Goal: Use online tool/utility: Utilize a website feature to perform a specific function

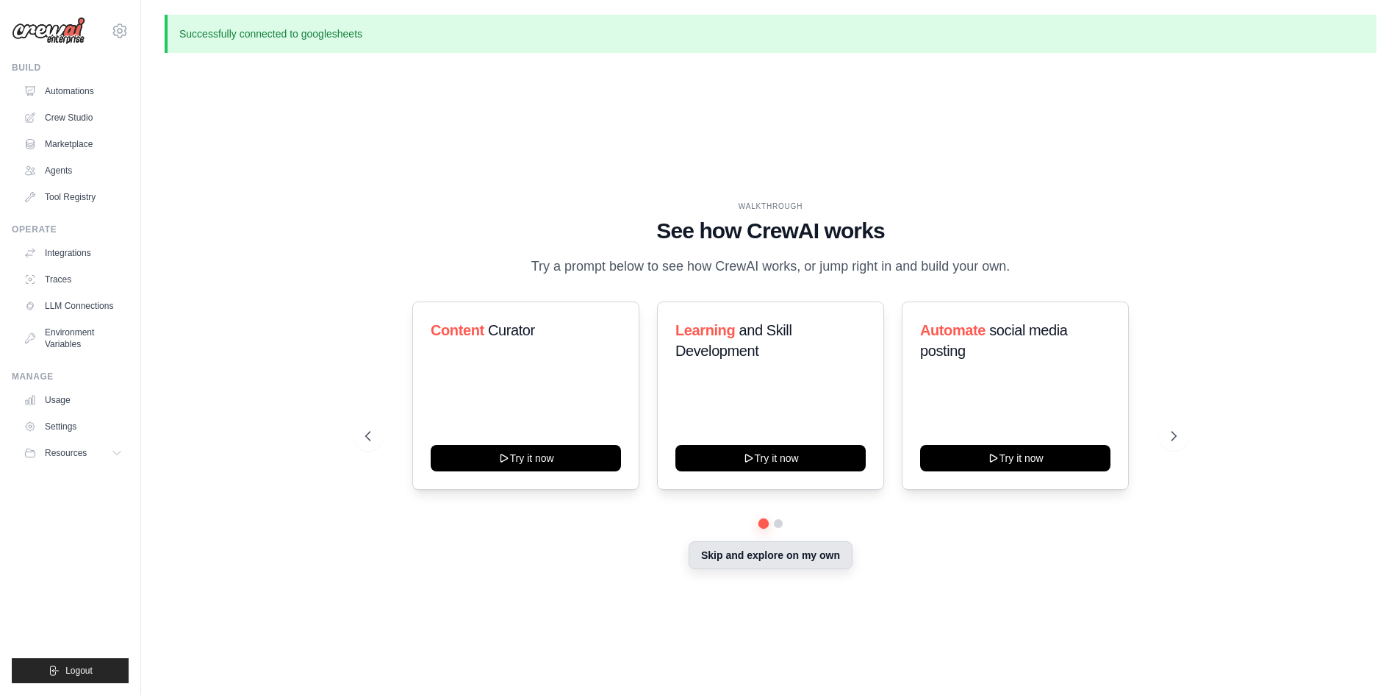
click at [761, 569] on button "Skip and explore on my own" at bounding box center [771, 555] width 164 height 28
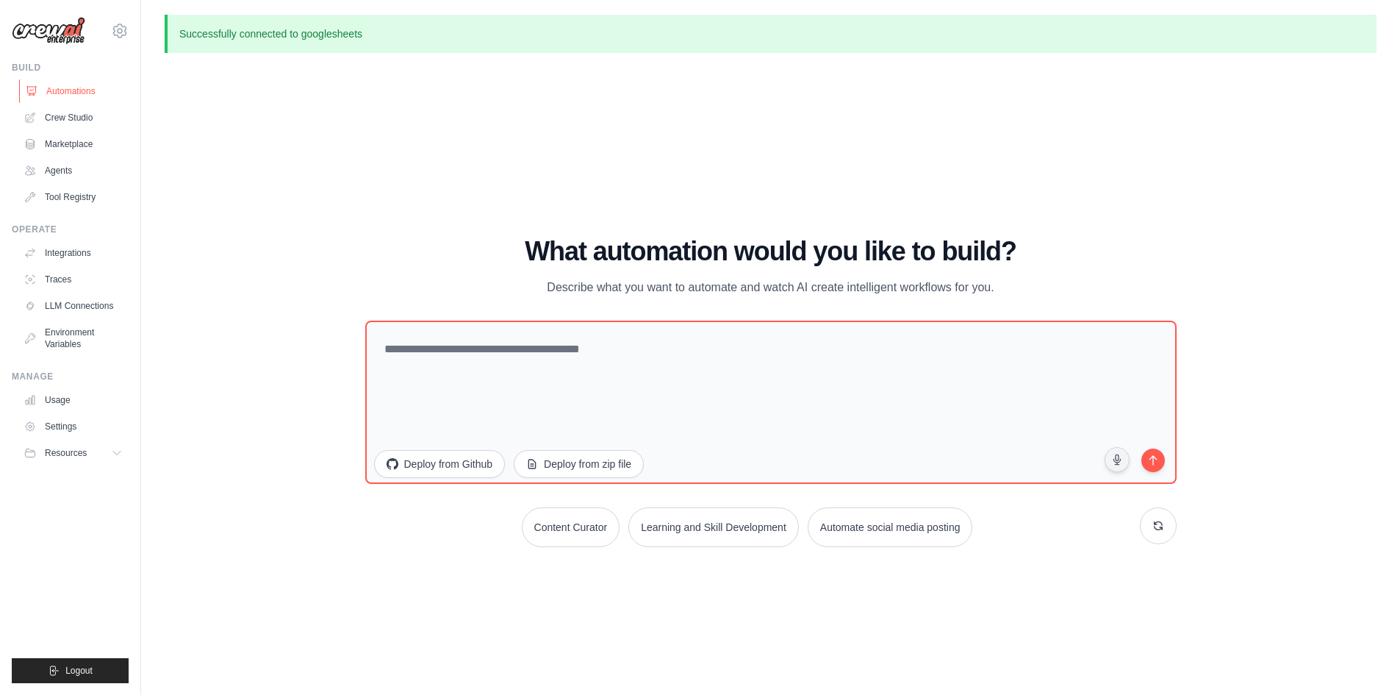
click at [82, 89] on link "Automations" at bounding box center [74, 91] width 111 height 24
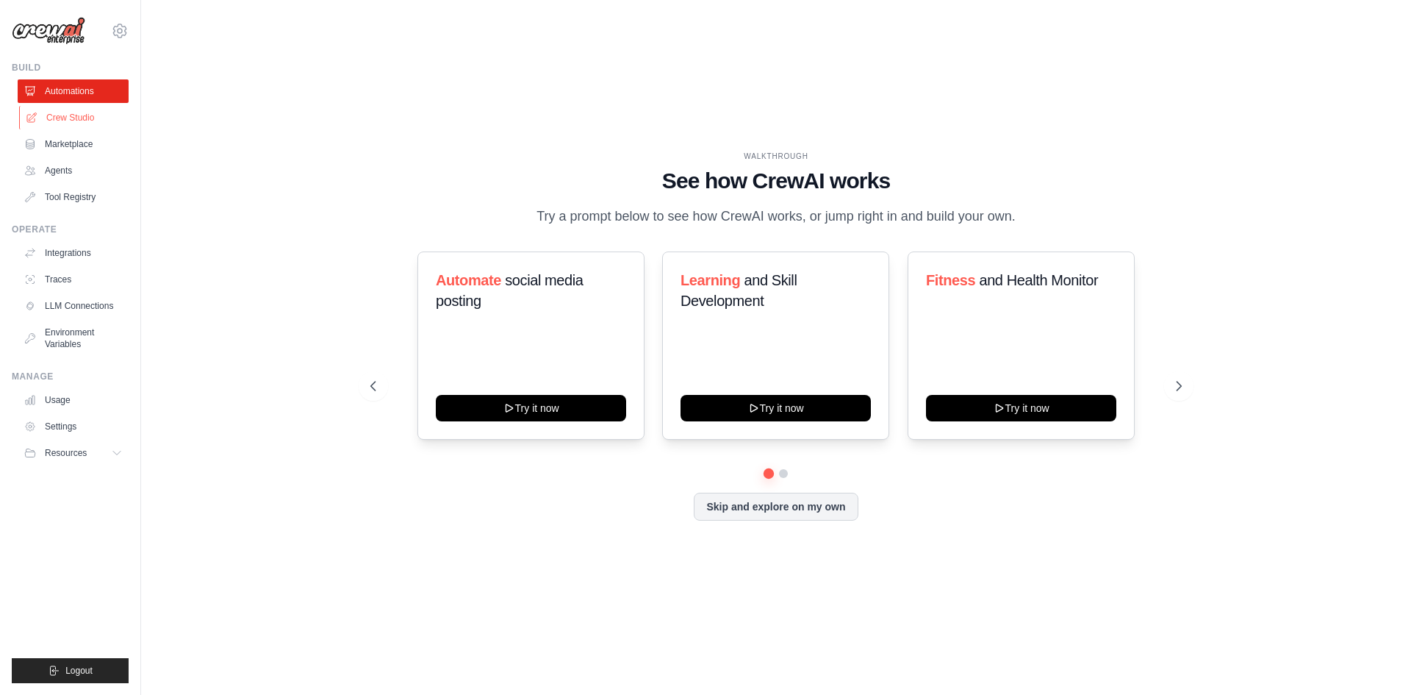
click at [83, 125] on link "Crew Studio" at bounding box center [74, 118] width 111 height 24
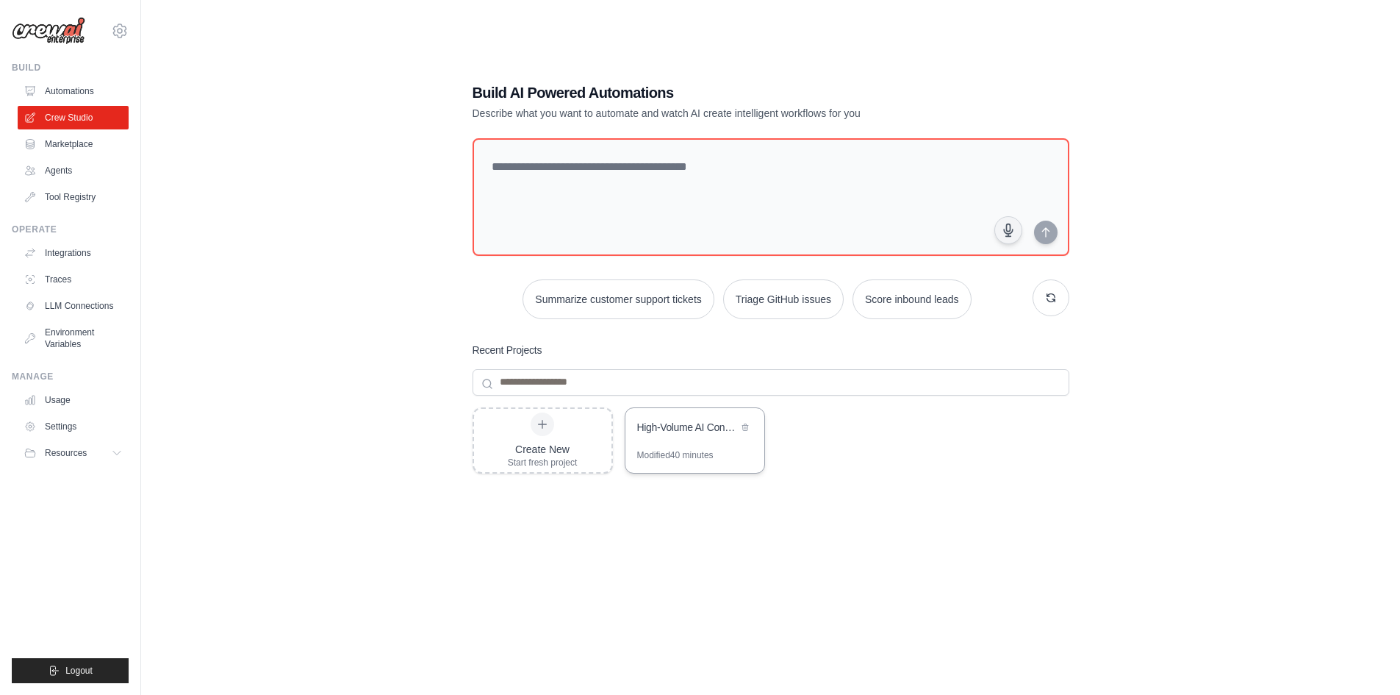
click at [675, 431] on div "High-Volume AI Content Factory" at bounding box center [687, 427] width 101 height 15
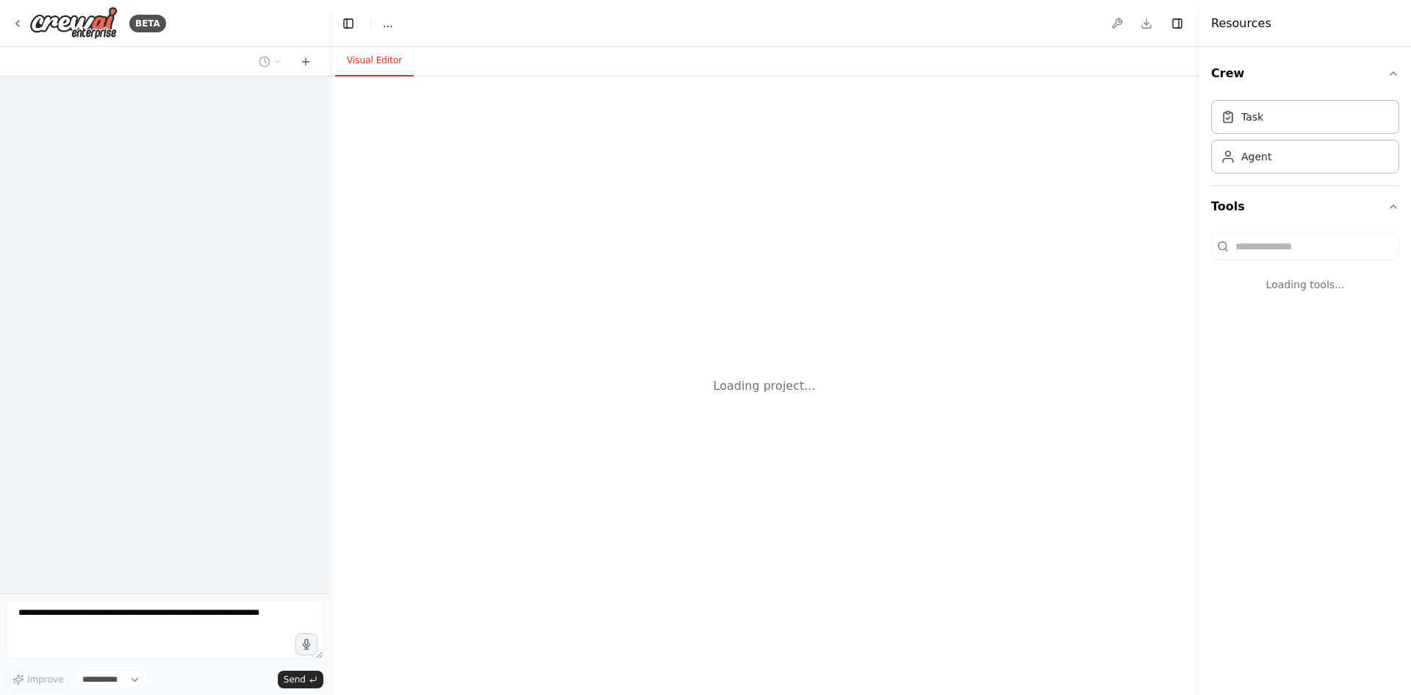
select select "****"
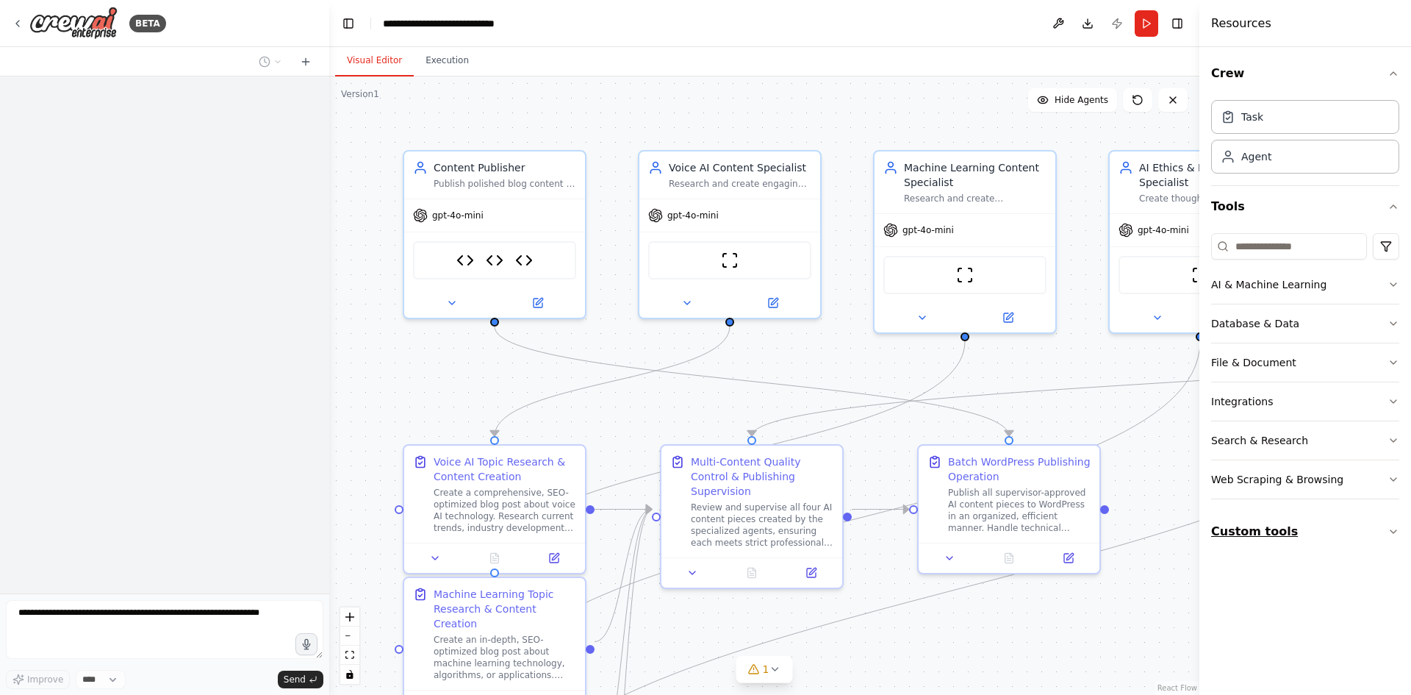
click at [1321, 545] on button "Custom tools" at bounding box center [1305, 531] width 188 height 41
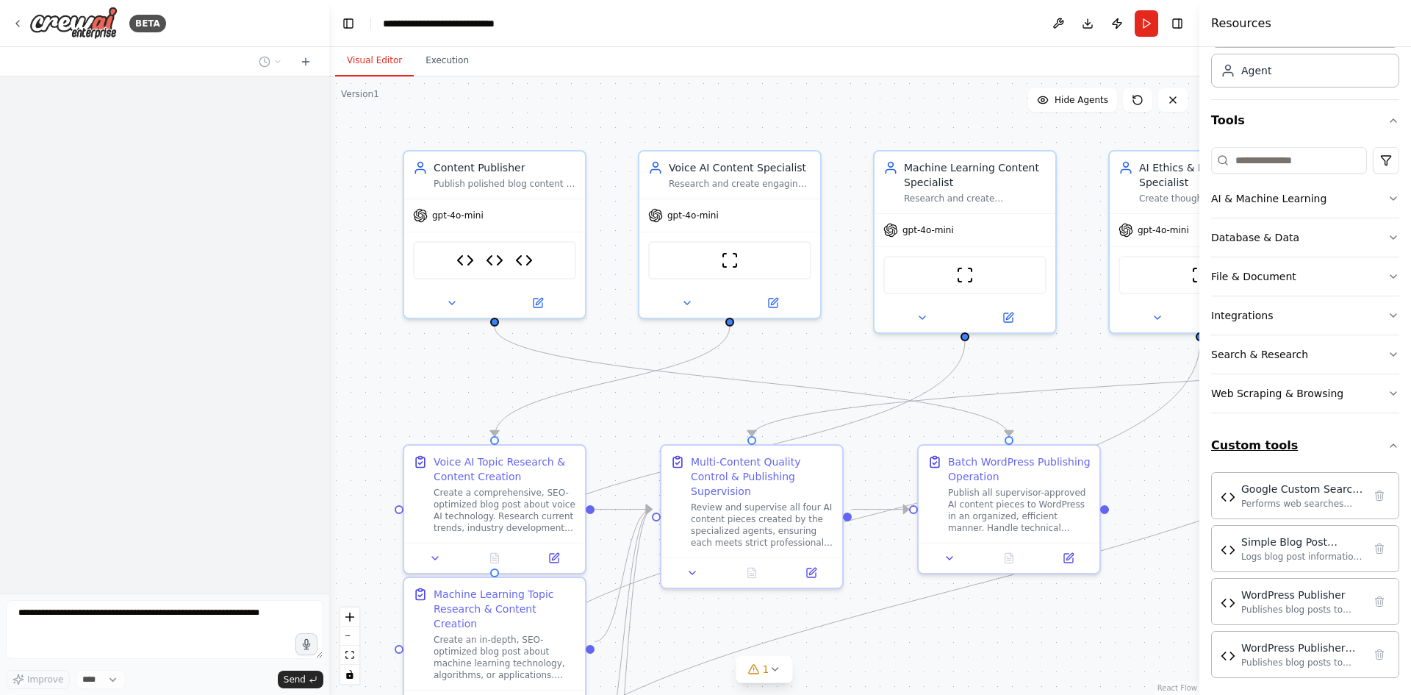
scroll to position [93, 0]
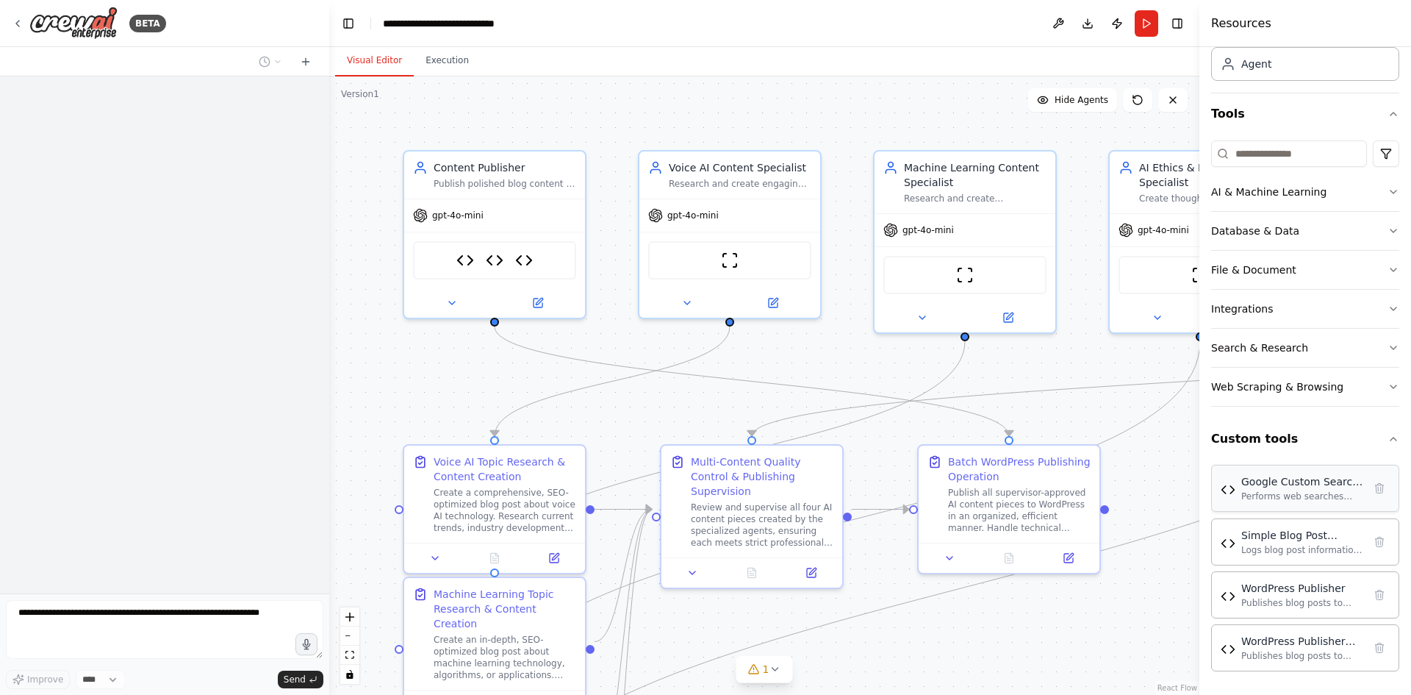
click at [1278, 488] on div "Google Custom Search Tool" at bounding box center [1302, 481] width 122 height 15
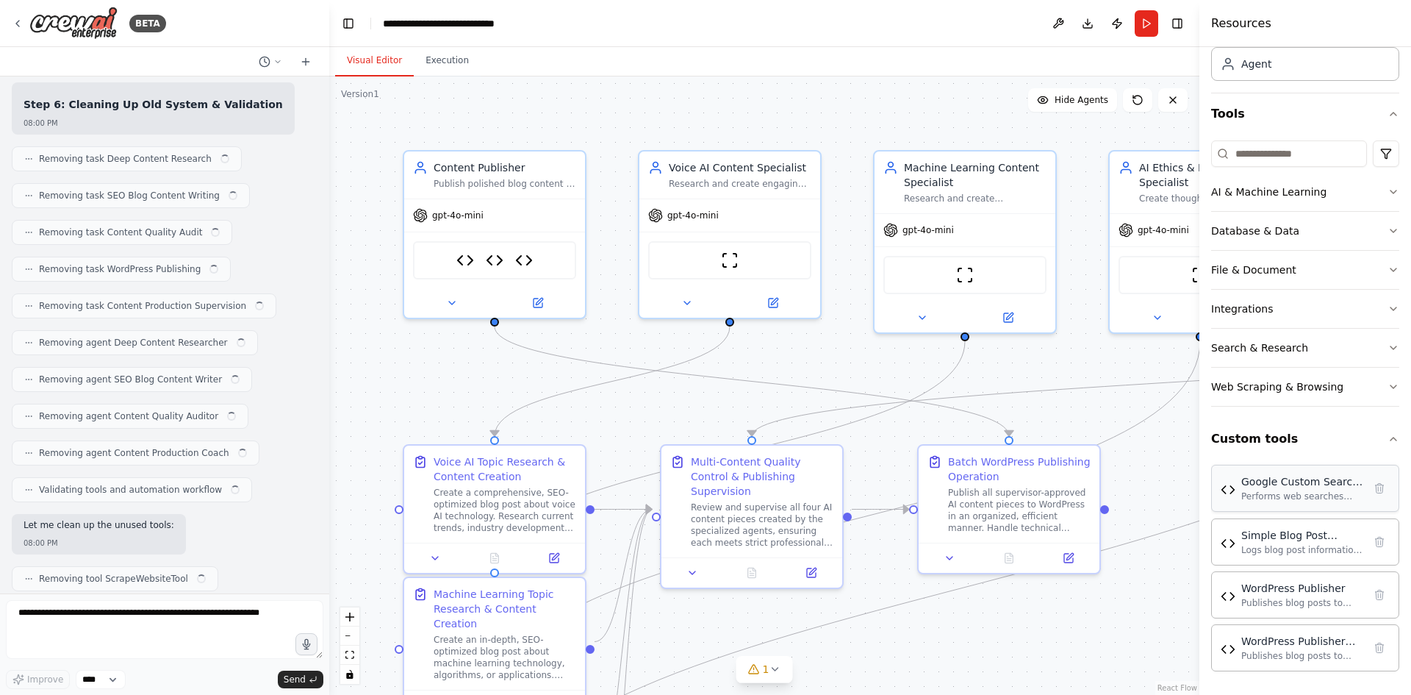
scroll to position [23919, 0]
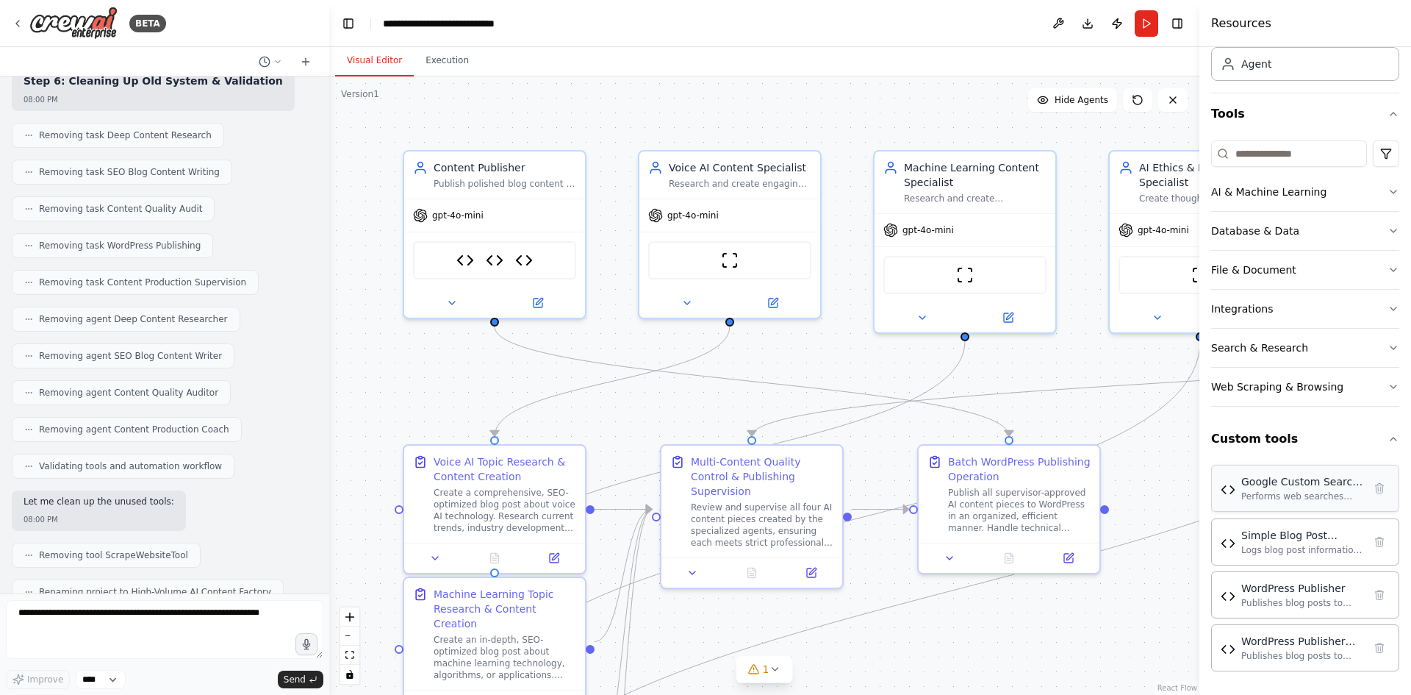
click at [1278, 488] on div "Google Custom Search Tool" at bounding box center [1302, 481] width 122 height 15
drag, startPoint x: 1064, startPoint y: 387, endPoint x: 532, endPoint y: 355, distance: 533.0
click at [506, 354] on div ".deletable-edge-delete-btn { width: 20px; height: 20px; border: 0px solid #ffff…" at bounding box center [764, 385] width 870 height 618
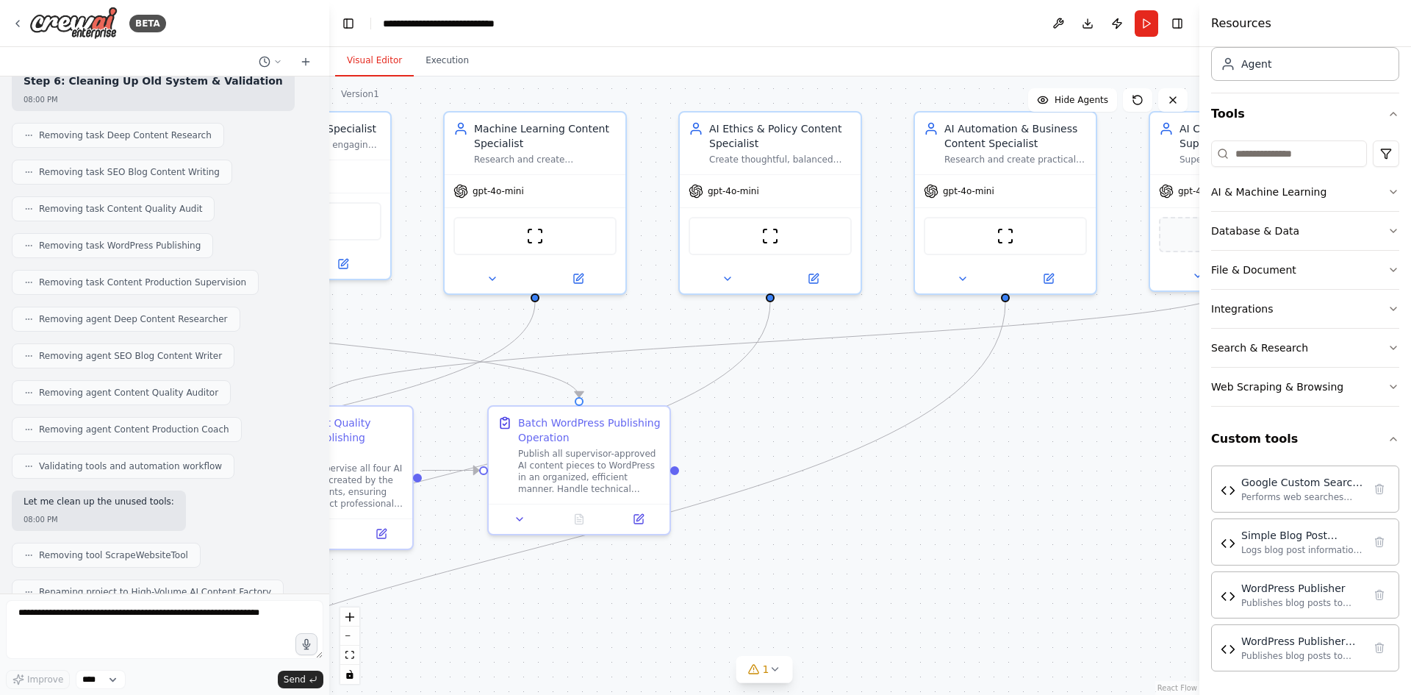
drag, startPoint x: 1005, startPoint y: 372, endPoint x: 636, endPoint y: 353, distance: 369.4
click at [447, 335] on div ".deletable-edge-delete-btn { width: 20px; height: 20px; border: 0px solid #ffff…" at bounding box center [764, 385] width 870 height 618
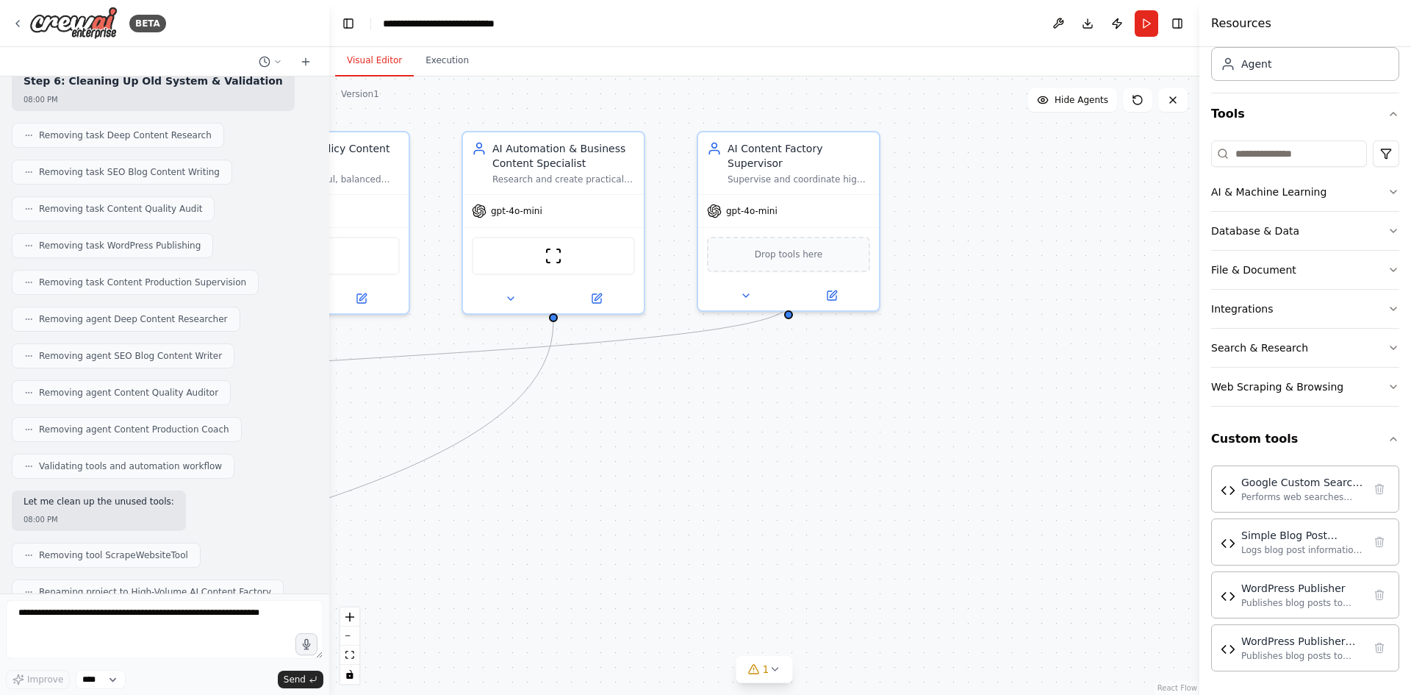
drag, startPoint x: 930, startPoint y: 356, endPoint x: 626, endPoint y: 373, distance: 304.0
click at [627, 370] on div ".deletable-edge-delete-btn { width: 20px; height: 20px; border: 0px solid #ffff…" at bounding box center [764, 385] width 870 height 618
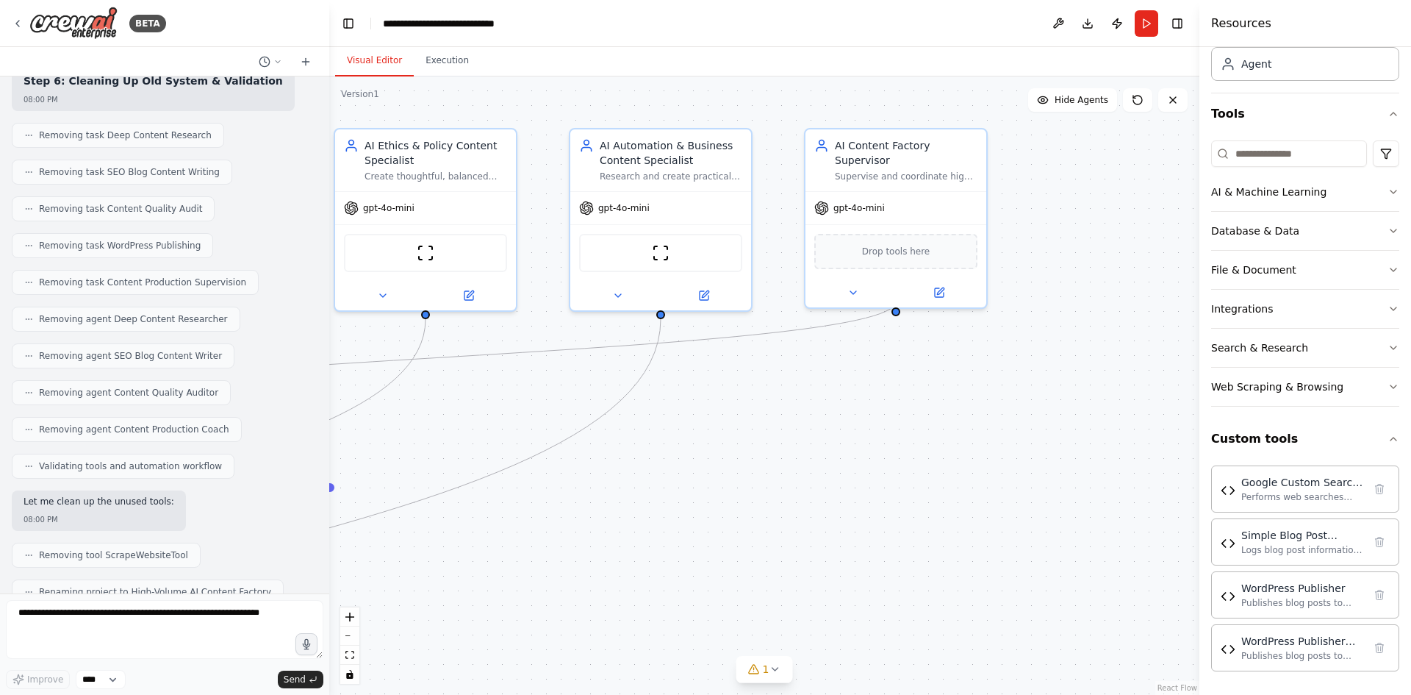
drag, startPoint x: 880, startPoint y: 390, endPoint x: 1193, endPoint y: 317, distance: 320.9
click at [1202, 310] on div "BETA I want to automate the blog posing on my website 05:04 PM ▶ Thought proces…" at bounding box center [705, 347] width 1411 height 695
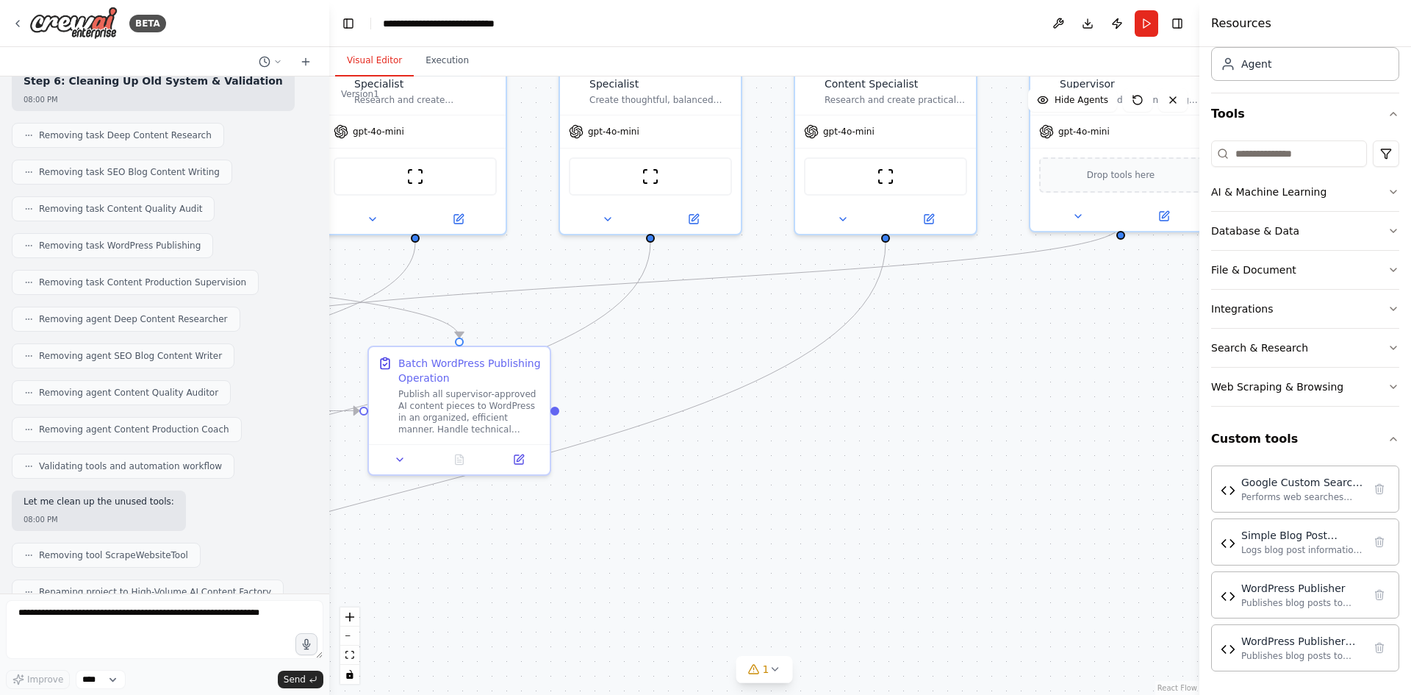
drag, startPoint x: 891, startPoint y: 363, endPoint x: 972, endPoint y: 369, distance: 80.3
click at [1130, 348] on div ".deletable-edge-delete-btn { width: 20px; height: 20px; border: 0px solid #ffff…" at bounding box center [764, 385] width 870 height 618
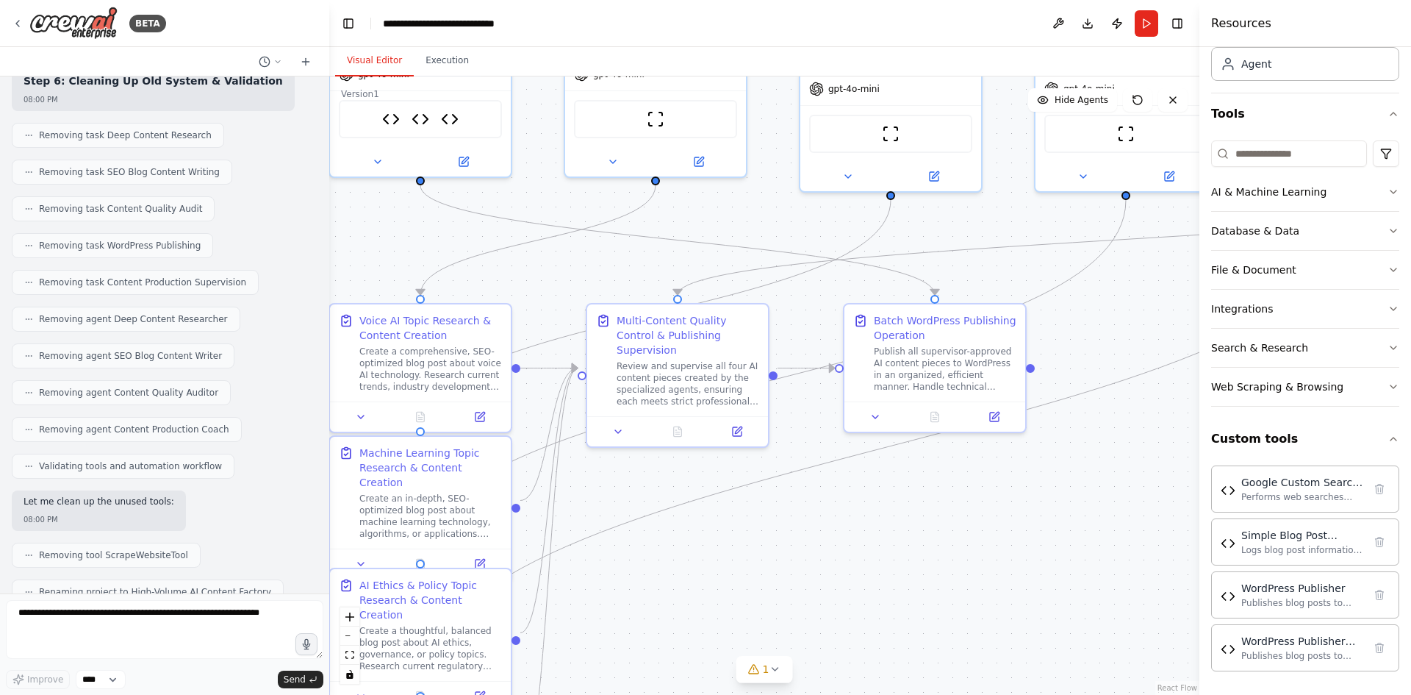
drag, startPoint x: 861, startPoint y: 361, endPoint x: 1114, endPoint y: 333, distance: 255.1
click at [1114, 333] on div ".deletable-edge-delete-btn { width: 20px; height: 20px; border: 0px solid #ffff…" at bounding box center [764, 385] width 870 height 618
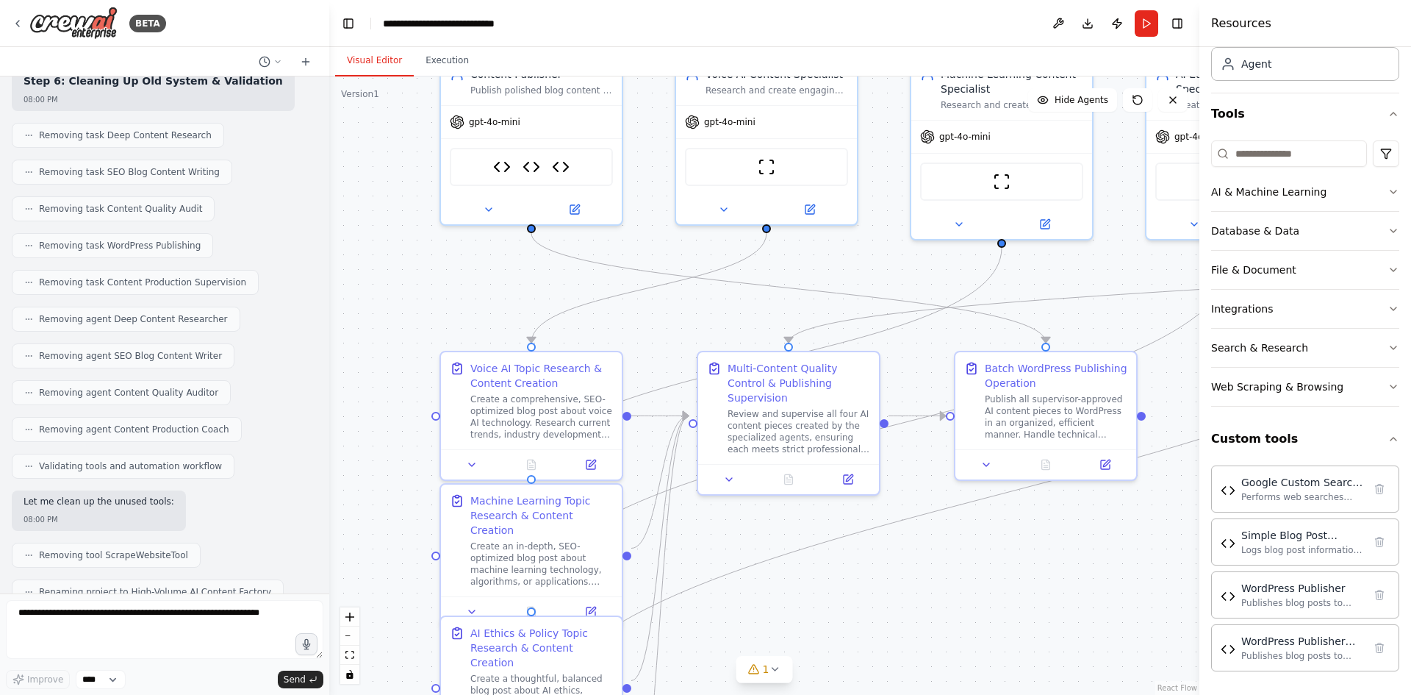
drag, startPoint x: 702, startPoint y: 473, endPoint x: 897, endPoint y: 636, distance: 254.6
click at [966, 670] on div ".deletable-edge-delete-btn { width: 20px; height: 20px; border: 0px solid #ffff…" at bounding box center [764, 385] width 870 height 618
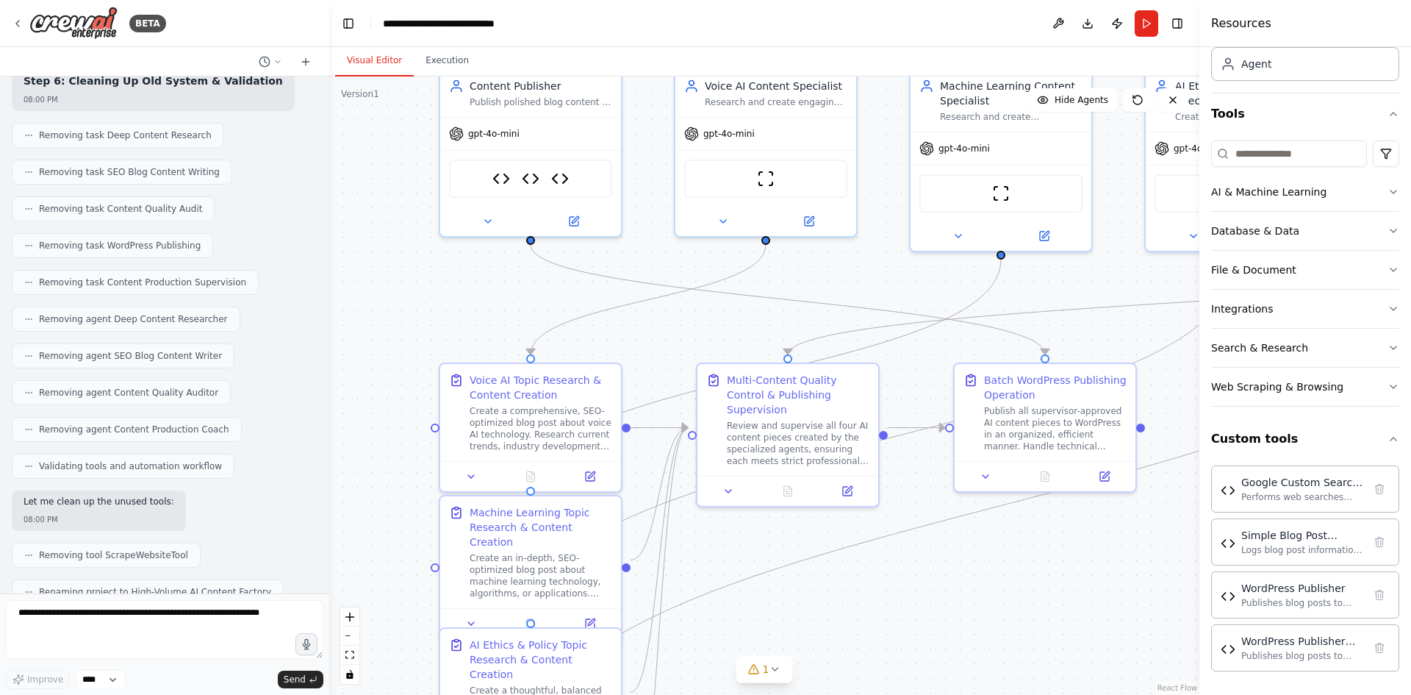
drag, startPoint x: 581, startPoint y: 398, endPoint x: 407, endPoint y: 282, distance: 209.3
click at [407, 282] on div ".deletable-edge-delete-btn { width: 20px; height: 20px; border: 0px solid #ffff…" at bounding box center [764, 385] width 870 height 618
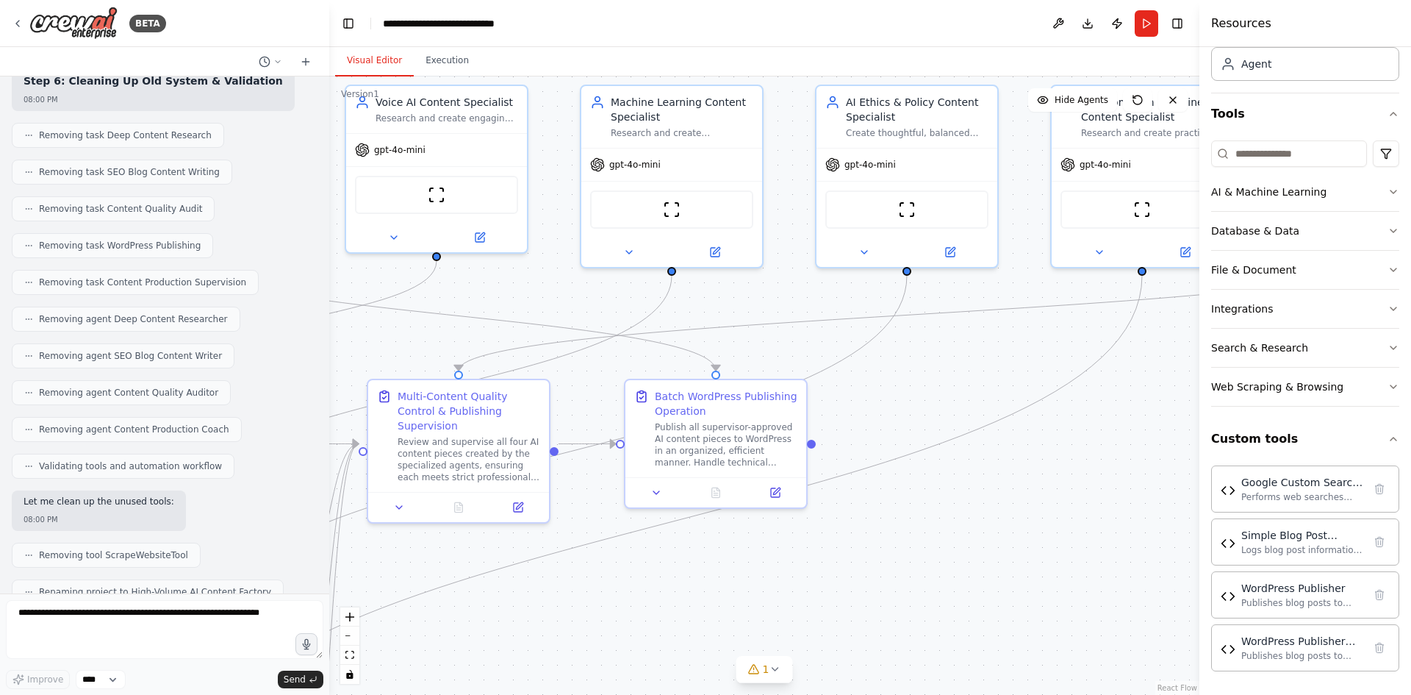
drag, startPoint x: 841, startPoint y: 295, endPoint x: 512, endPoint y: 313, distance: 329.7
click at [512, 312] on div ".deletable-edge-delete-btn { width: 20px; height: 20px; border: 0px solid #ffff…" at bounding box center [764, 385] width 870 height 618
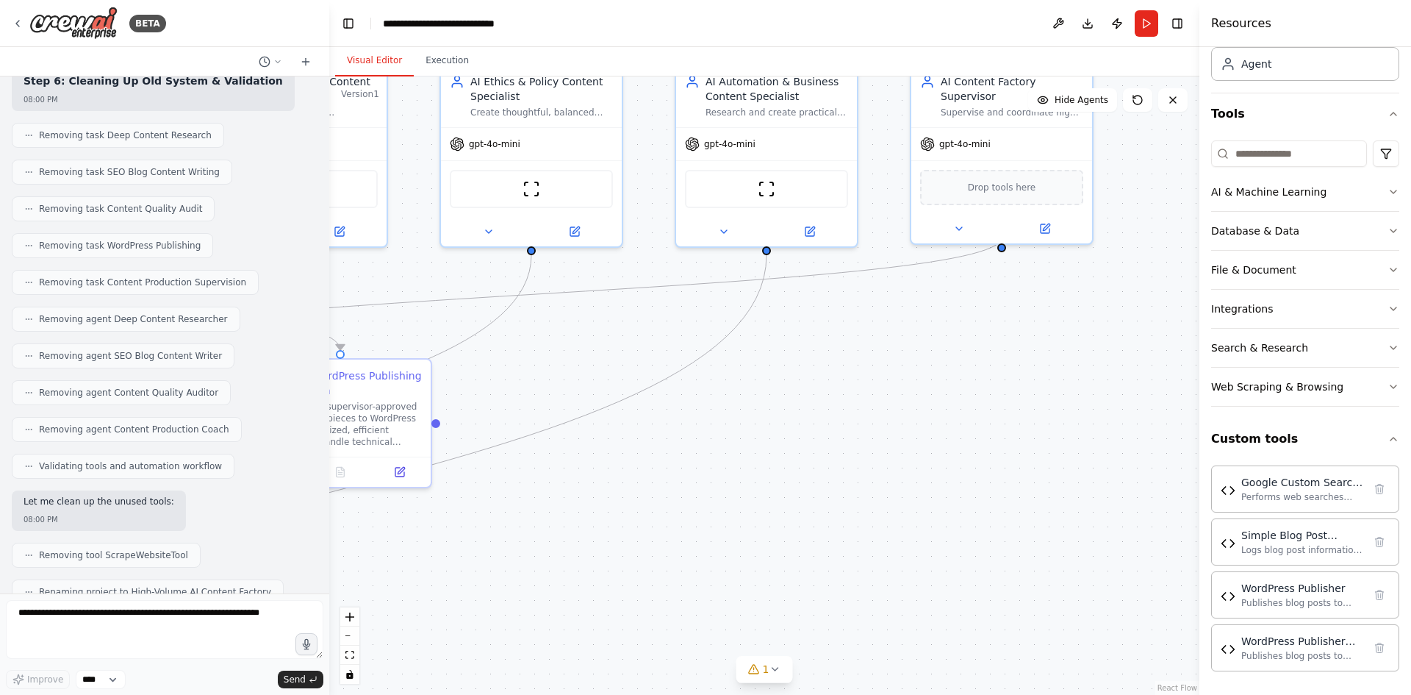
drag, startPoint x: 918, startPoint y: 337, endPoint x: 607, endPoint y: 326, distance: 311.1
click at [537, 316] on div ".deletable-edge-delete-btn { width: 20px; height: 20px; border: 0px solid #ffff…" at bounding box center [764, 385] width 870 height 618
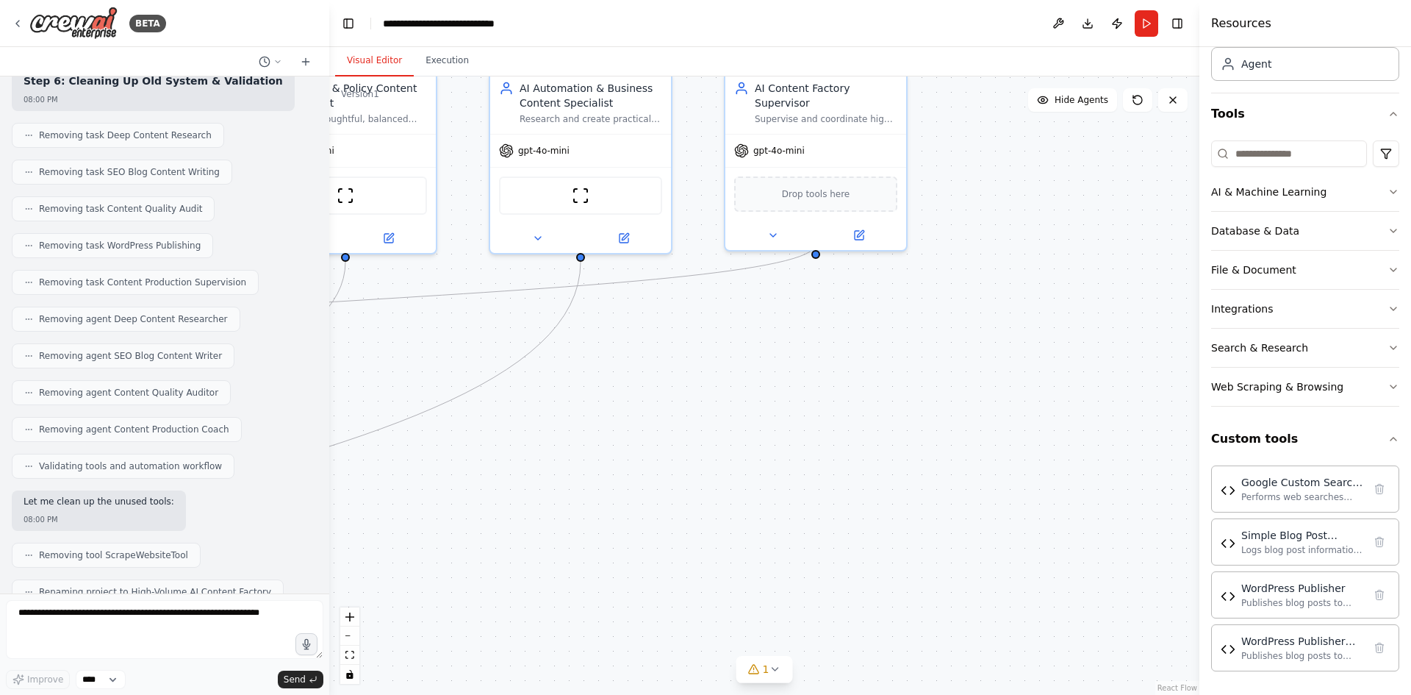
drag, startPoint x: 925, startPoint y: 343, endPoint x: 911, endPoint y: 432, distance: 90.1
click at [743, 351] on div ".deletable-edge-delete-btn { width: 20px; height: 20px; border: 0px solid #ffff…" at bounding box center [764, 385] width 870 height 618
click at [1267, 502] on div "Google Custom Search Tool Performs web searches using Google Custom Search API …" at bounding box center [1305, 487] width 188 height 47
click at [1263, 481] on div "Google Custom Search Tool" at bounding box center [1302, 481] width 122 height 15
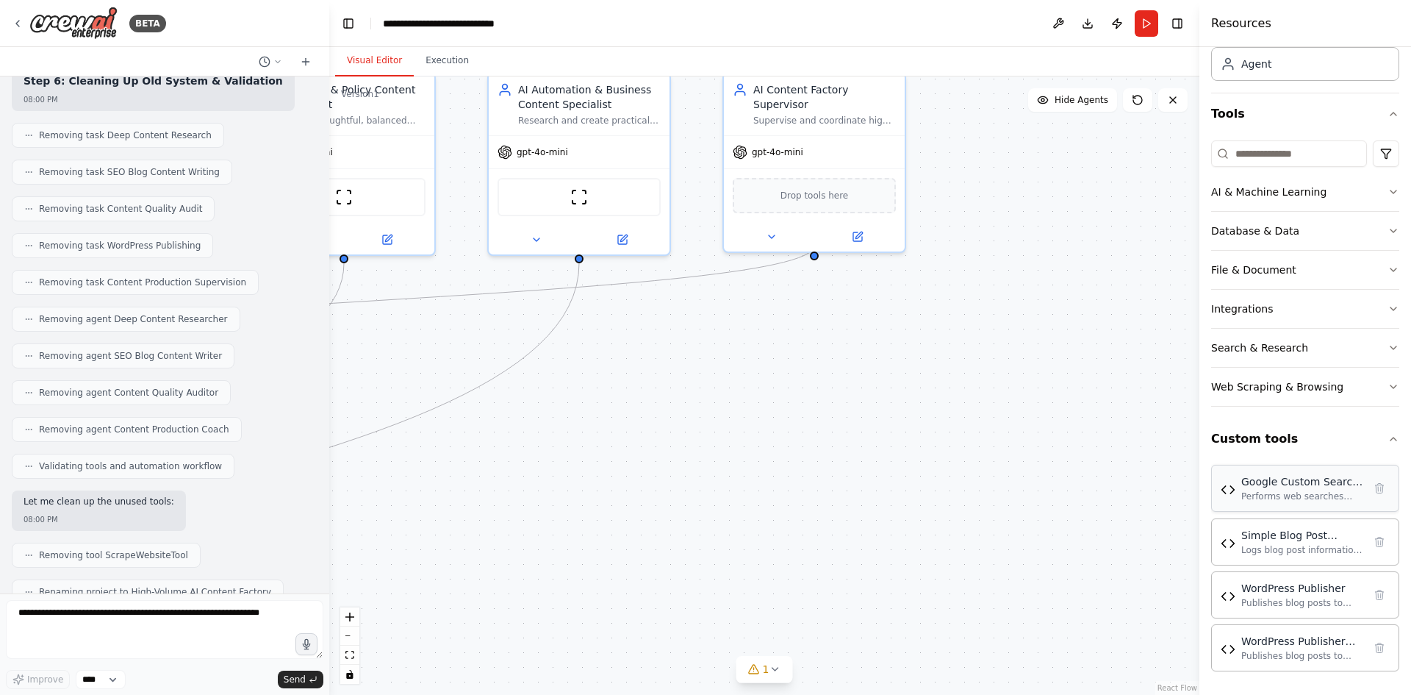
click at [1226, 490] on img at bounding box center [1228, 489] width 15 height 15
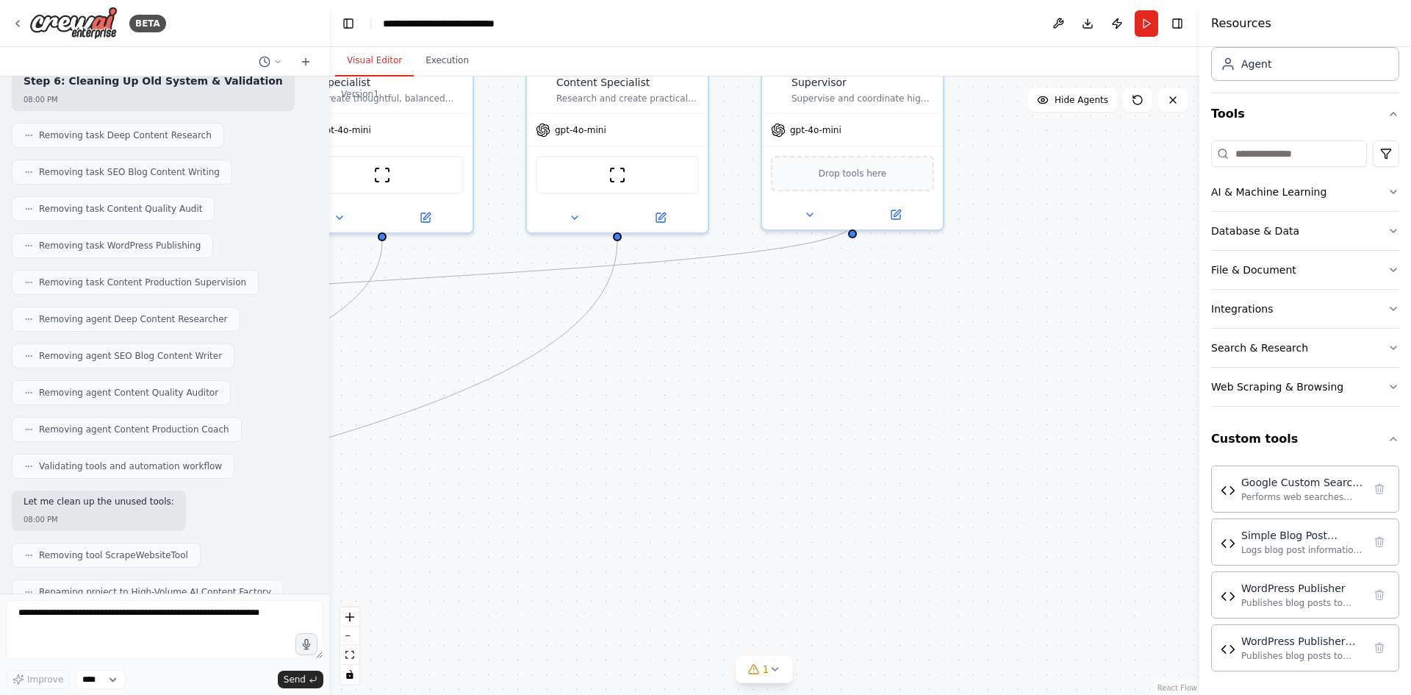
drag, startPoint x: 683, startPoint y: 490, endPoint x: 1018, endPoint y: 346, distance: 364.8
click at [1026, 344] on div ".deletable-edge-delete-btn { width: 20px; height: 20px; border: 0px solid #ffff…" at bounding box center [764, 385] width 870 height 618
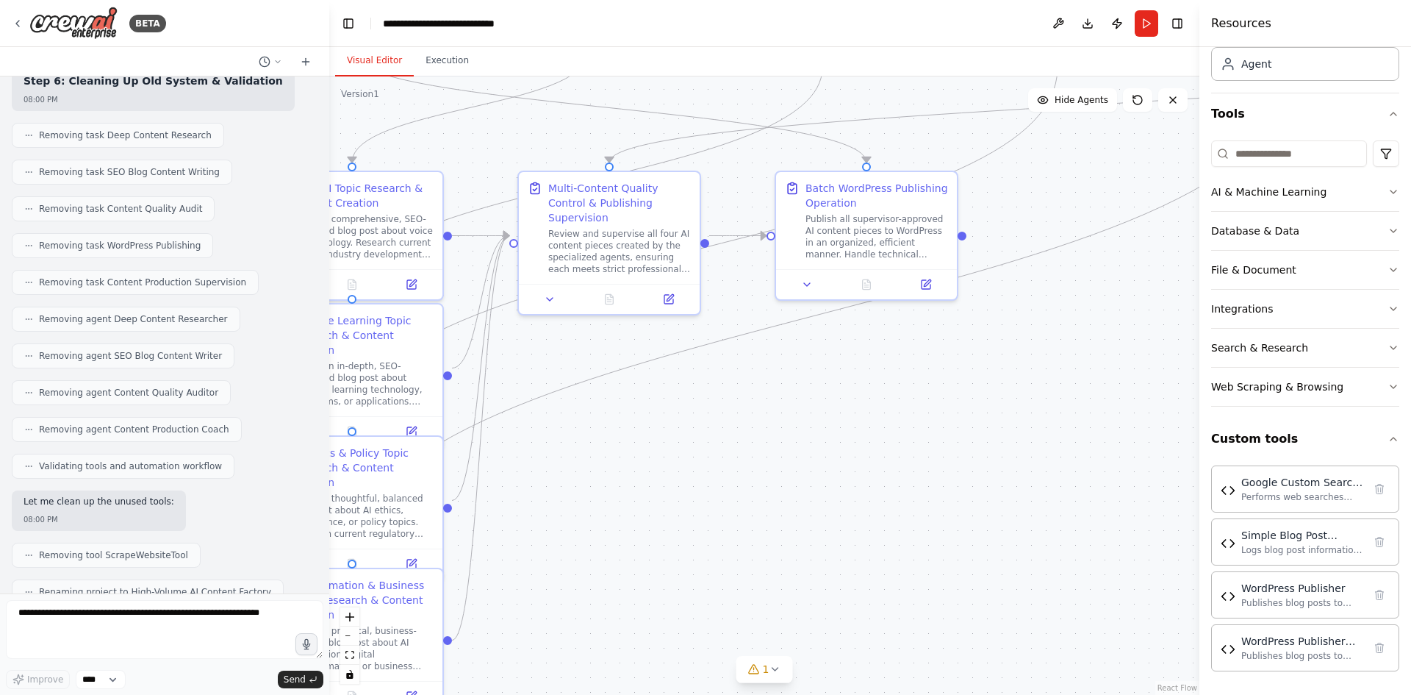
drag, startPoint x: 729, startPoint y: 399, endPoint x: 594, endPoint y: 430, distance: 138.7
click at [1076, 374] on div ".deletable-edge-delete-btn { width: 20px; height: 20px; border: 0px solid #ffff…" at bounding box center [764, 385] width 870 height 618
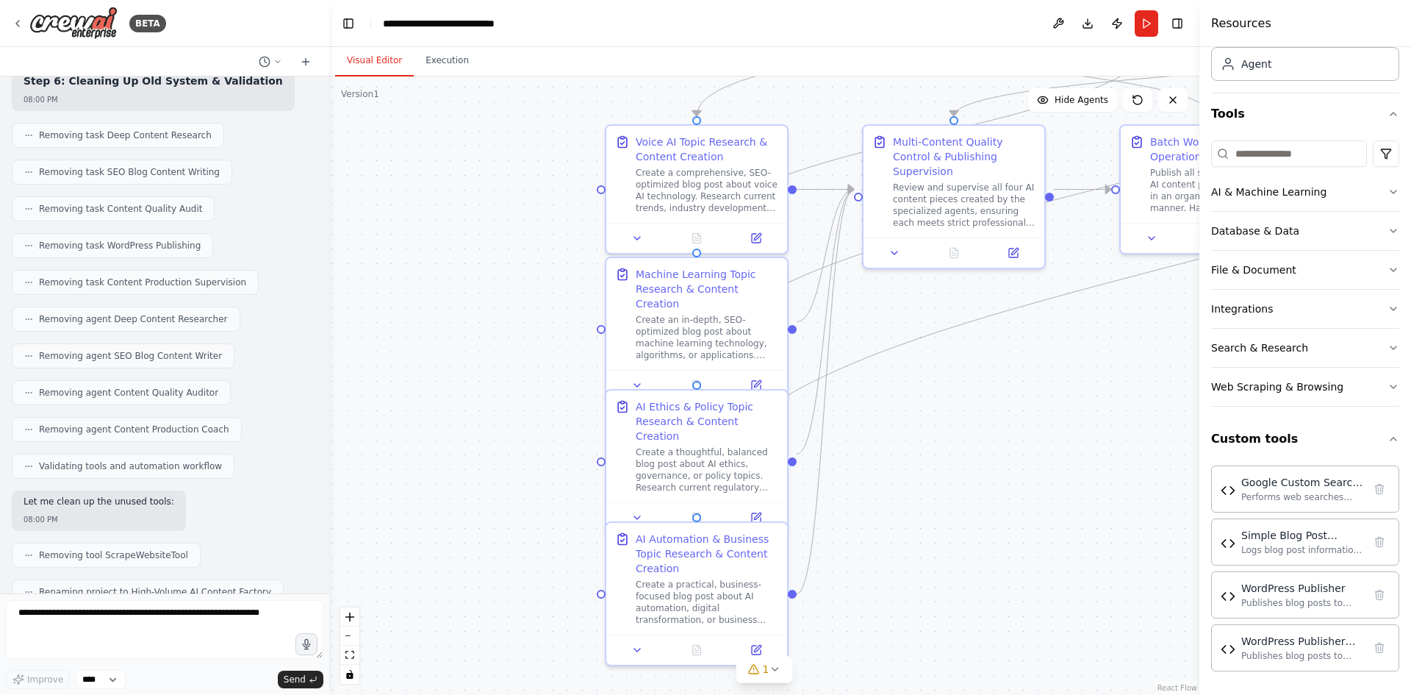
drag, startPoint x: 622, startPoint y: 423, endPoint x: 779, endPoint y: 255, distance: 229.8
click at [779, 256] on div ".deletable-edge-delete-btn { width: 20px; height: 20px; border: 0px solid #ffff…" at bounding box center [764, 385] width 870 height 618
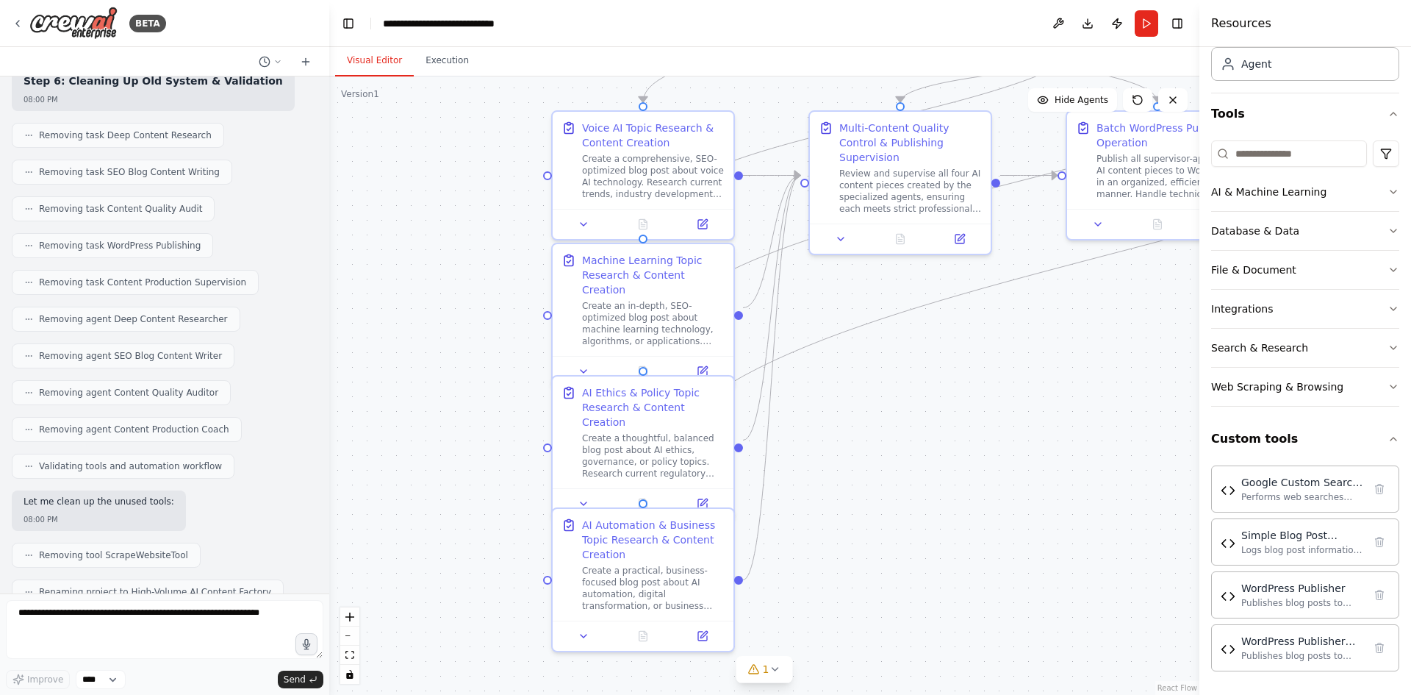
drag, startPoint x: 847, startPoint y: 415, endPoint x: 931, endPoint y: 575, distance: 181.1
click at [933, 601] on div ".deletable-edge-delete-btn { width: 20px; height: 20px; border: 0px solid #ffff…" at bounding box center [764, 385] width 870 height 618
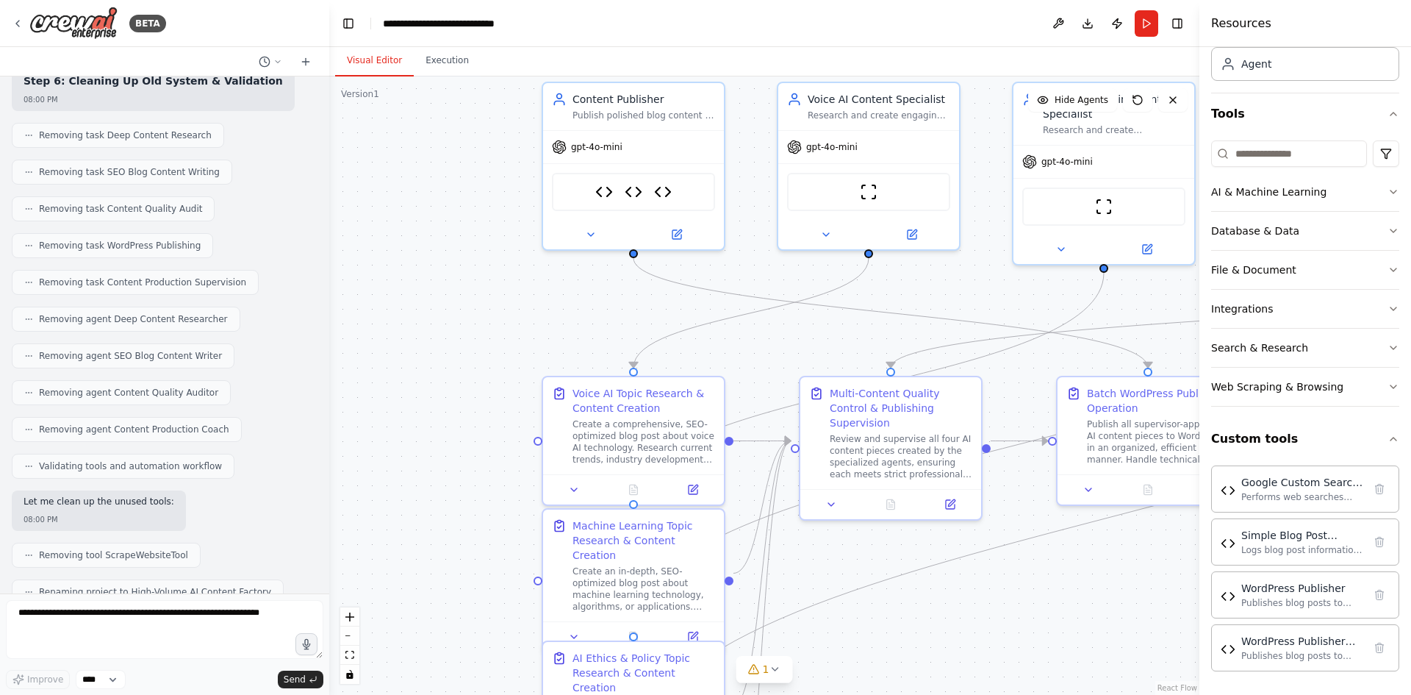
drag, startPoint x: 923, startPoint y: 512, endPoint x: 911, endPoint y: 705, distance: 192.9
click at [911, 694] on html "BETA I want to automate the blog posing on my website 05:04 PM ▶ Thought proces…" at bounding box center [705, 347] width 1411 height 695
click at [589, 232] on icon at bounding box center [591, 231] width 6 height 3
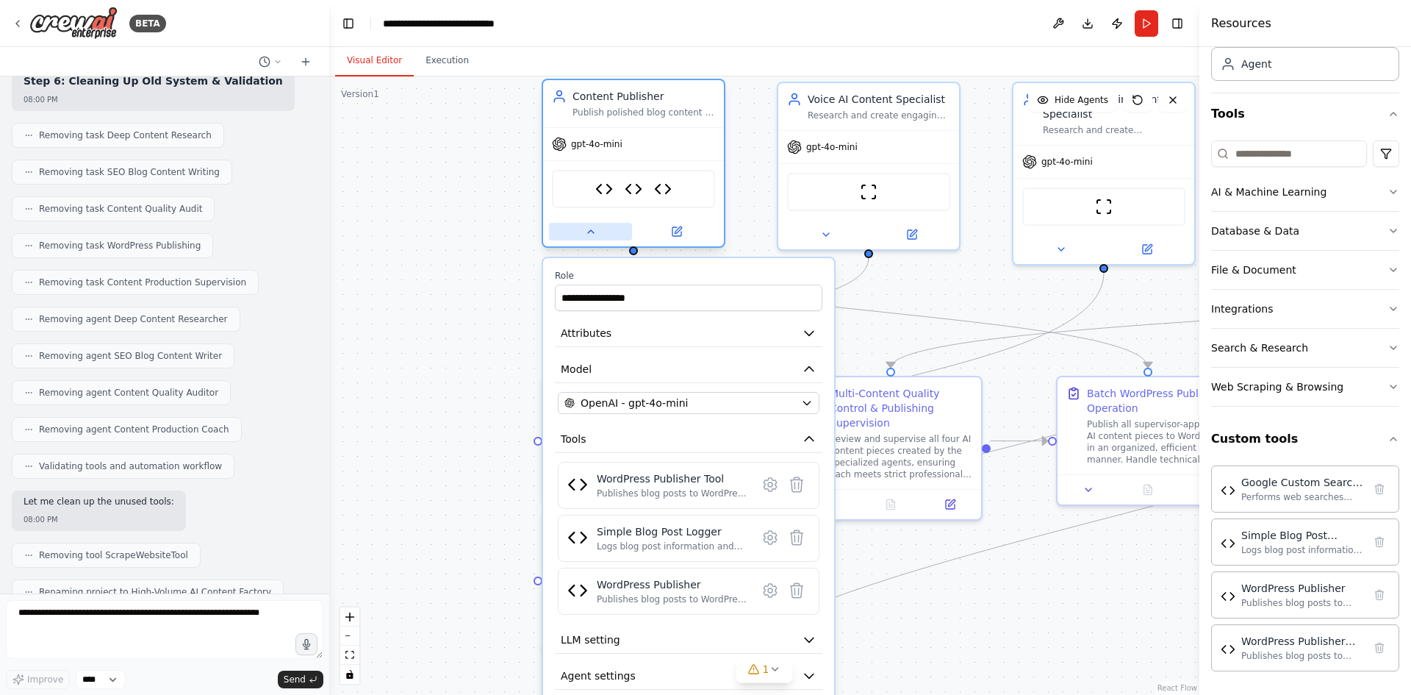
click at [589, 232] on icon at bounding box center [591, 232] width 12 height 12
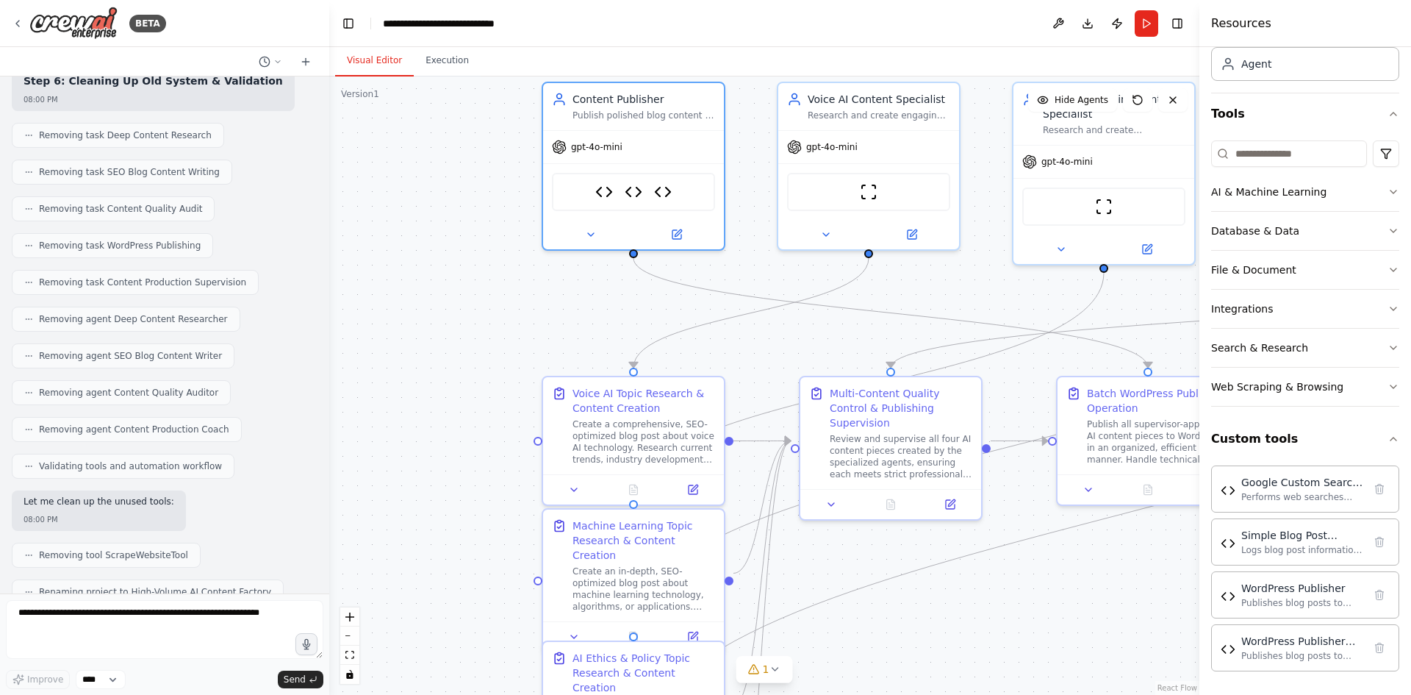
click at [440, 235] on div ".deletable-edge-delete-btn { width: 20px; height: 20px; border: 0px solid #ffff…" at bounding box center [764, 385] width 870 height 618
